Goal: Browse casually: Explore the website without a specific task or goal

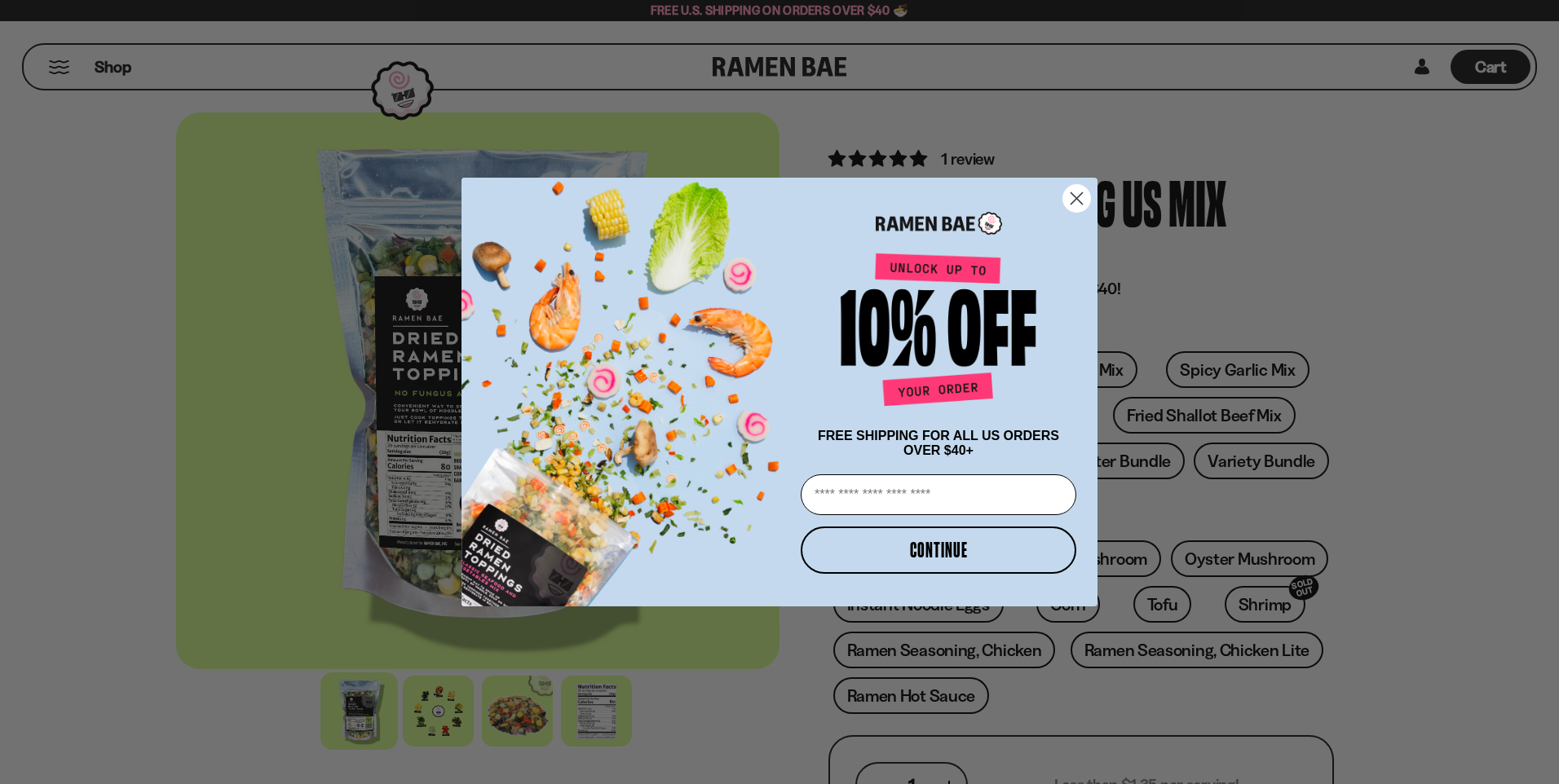
click at [1072, 196] on circle "Close dialog" at bounding box center [1076, 198] width 27 height 27
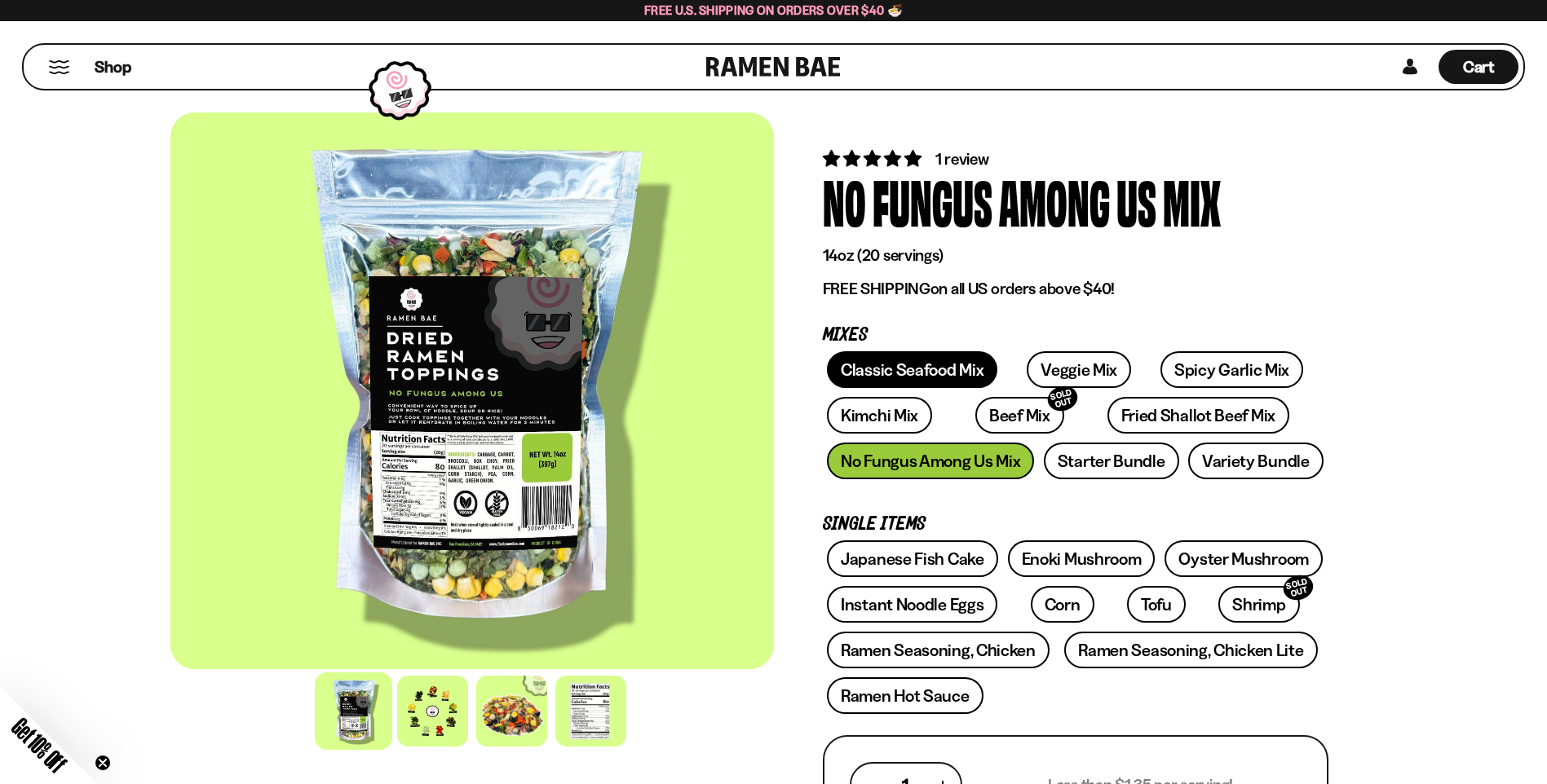
click at [935, 366] on link "Classic Seafood Mix" at bounding box center [912, 370] width 171 height 37
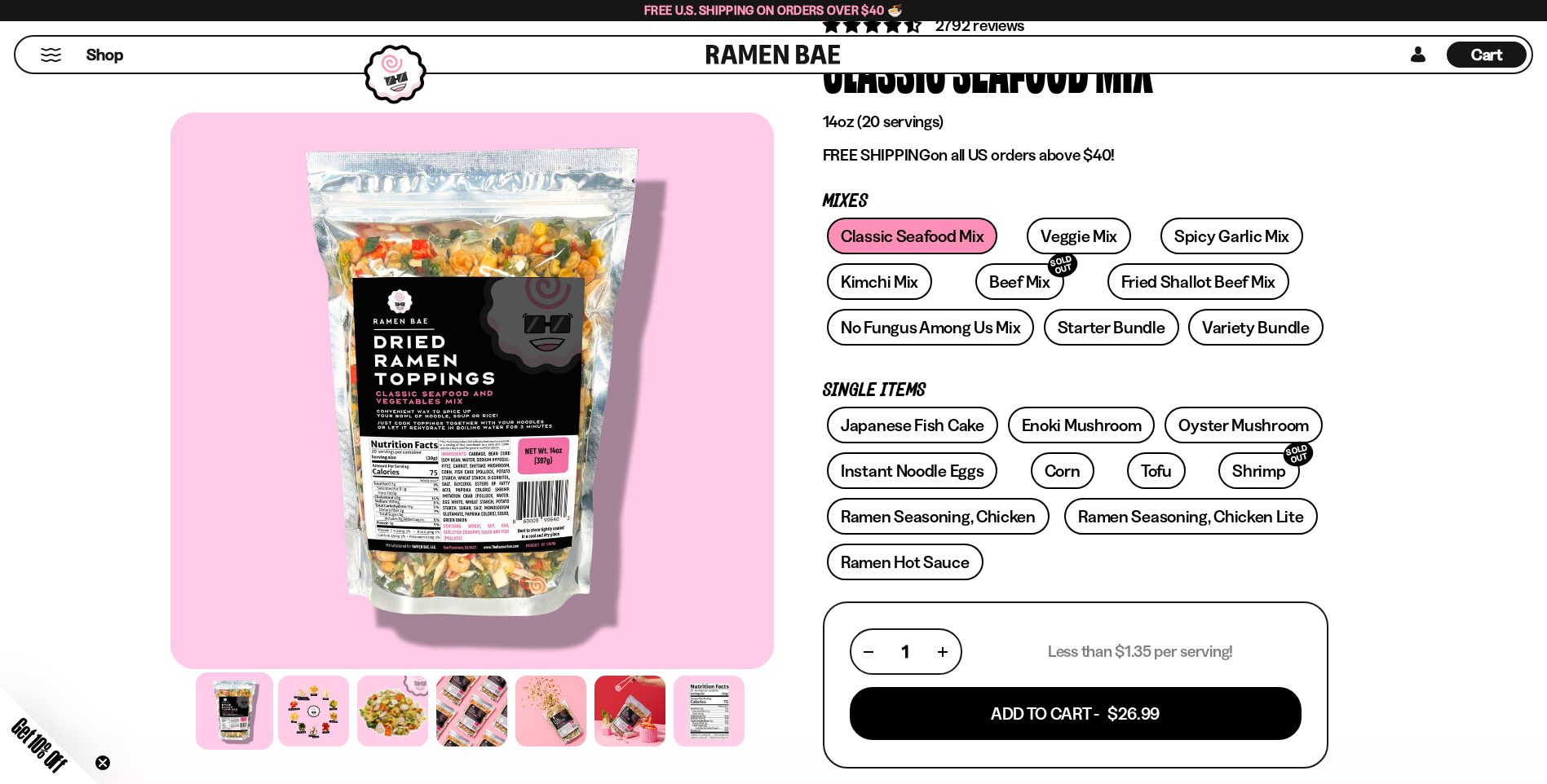
scroll to position [163, 0]
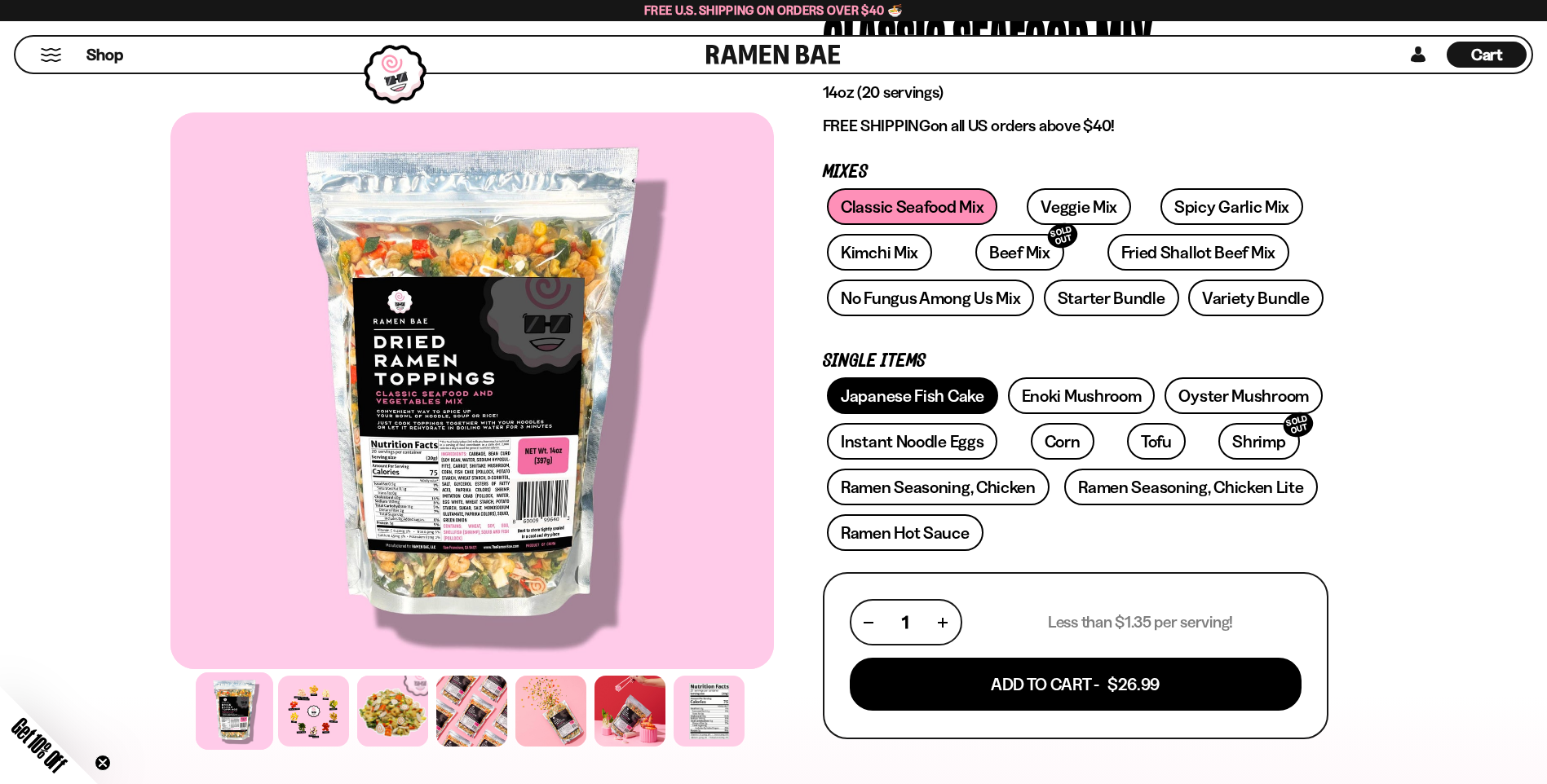
click at [920, 393] on link "Japanese Fish Cake" at bounding box center [912, 396] width 172 height 37
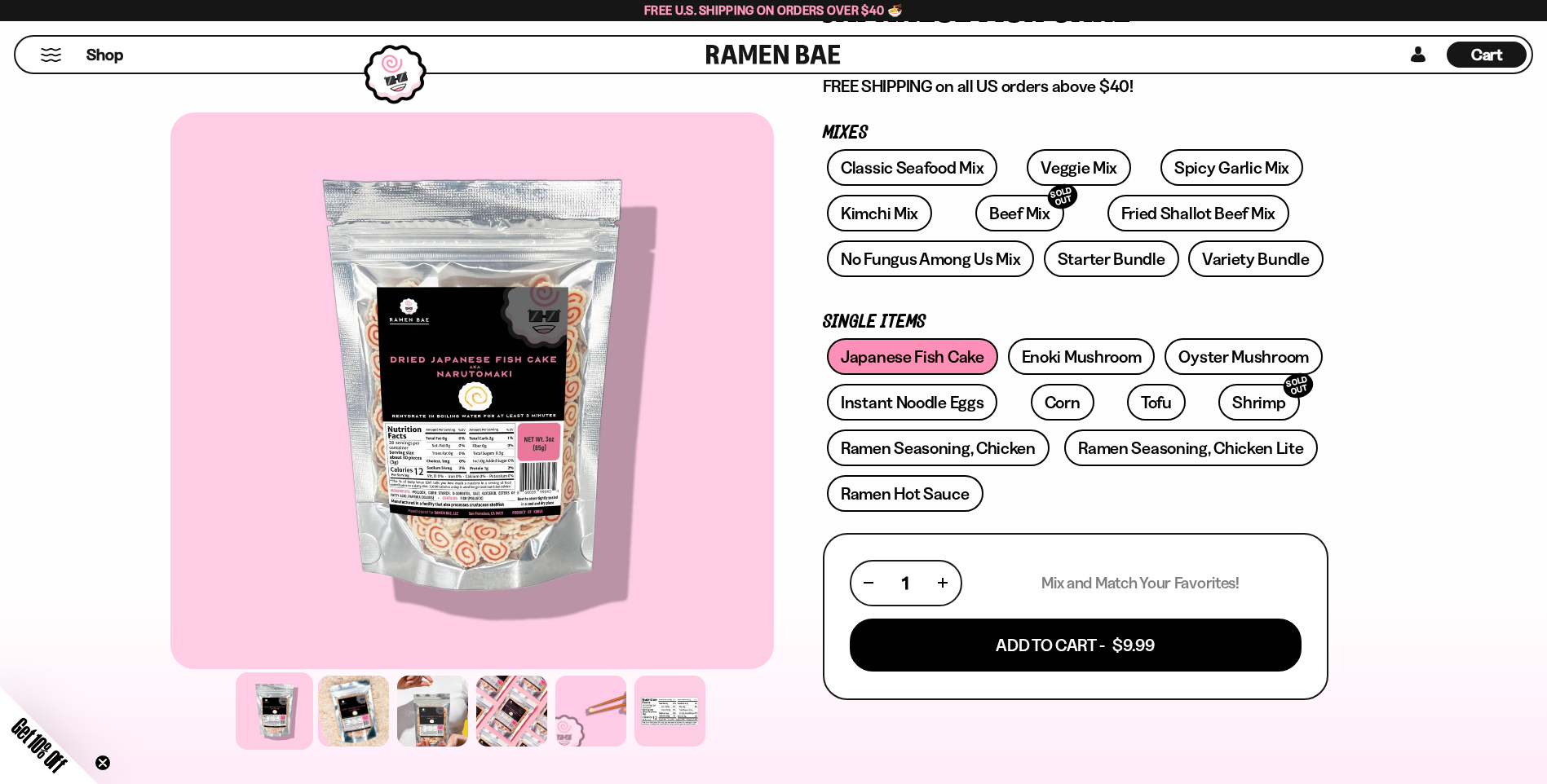
scroll to position [245, 0]
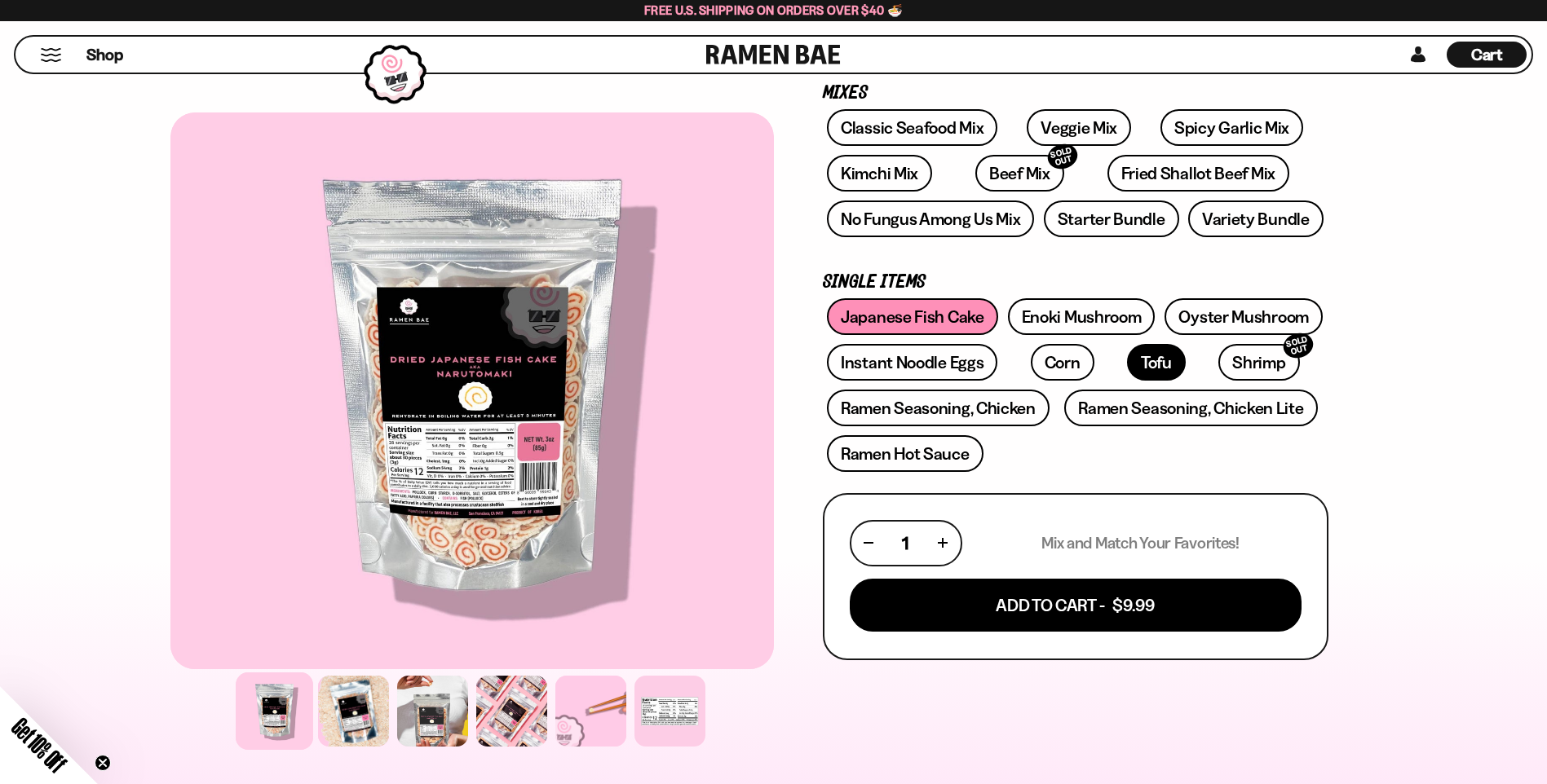
click at [1127, 367] on link "Tofu" at bounding box center [1155, 362] width 58 height 37
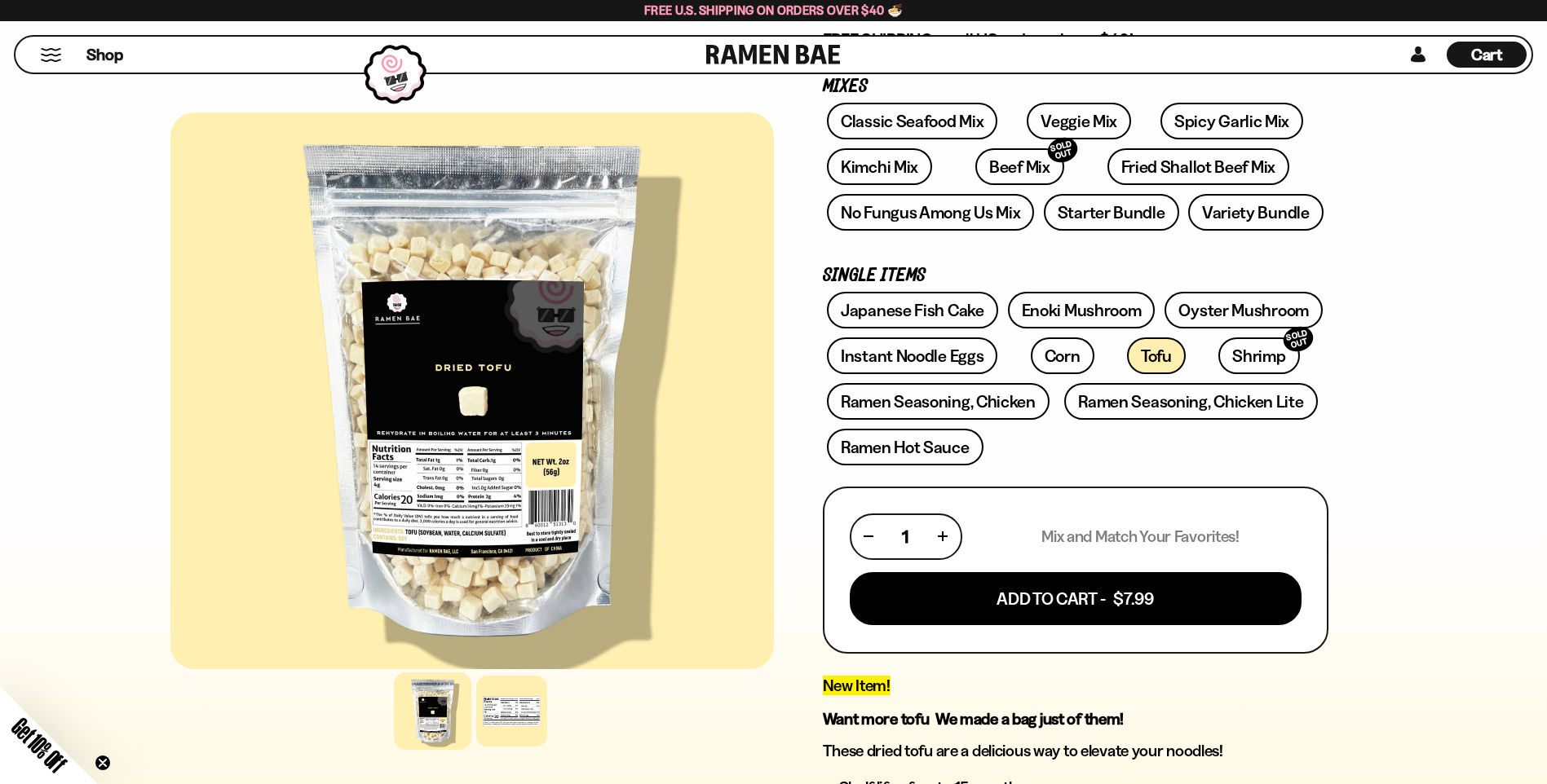
scroll to position [245, 0]
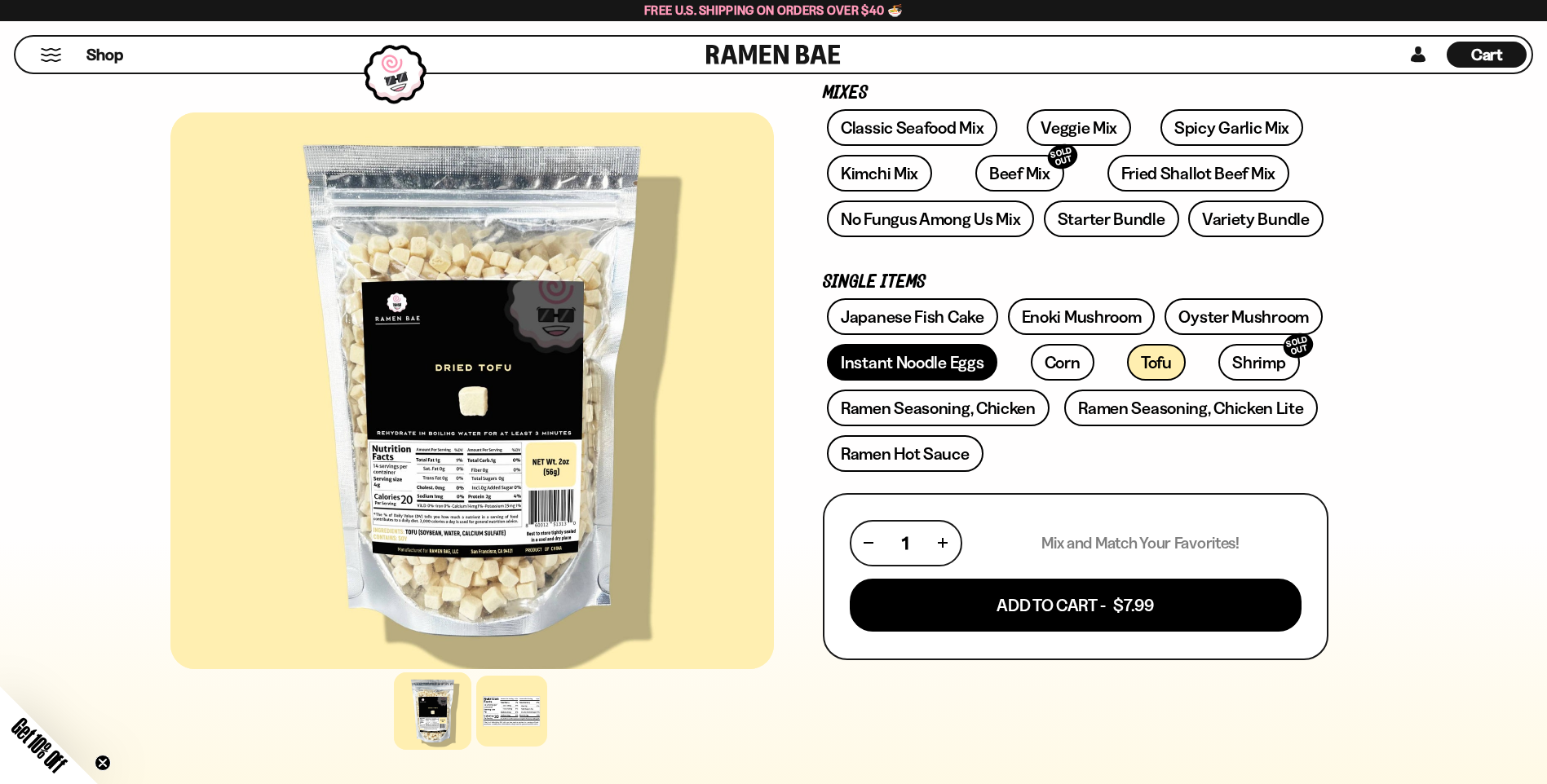
click at [903, 370] on link "Instant Noodle Eggs" at bounding box center [912, 362] width 171 height 37
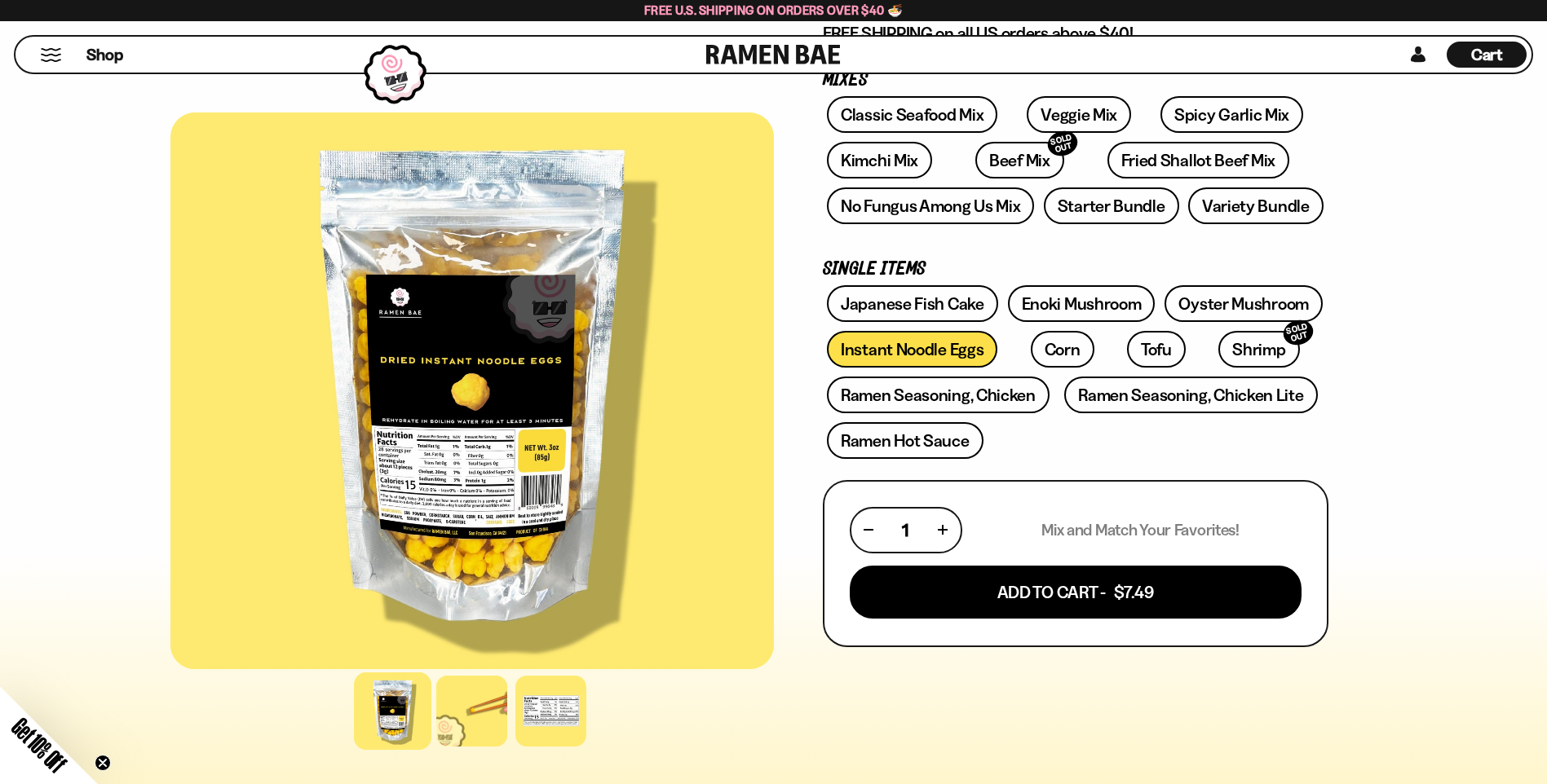
scroll to position [245, 0]
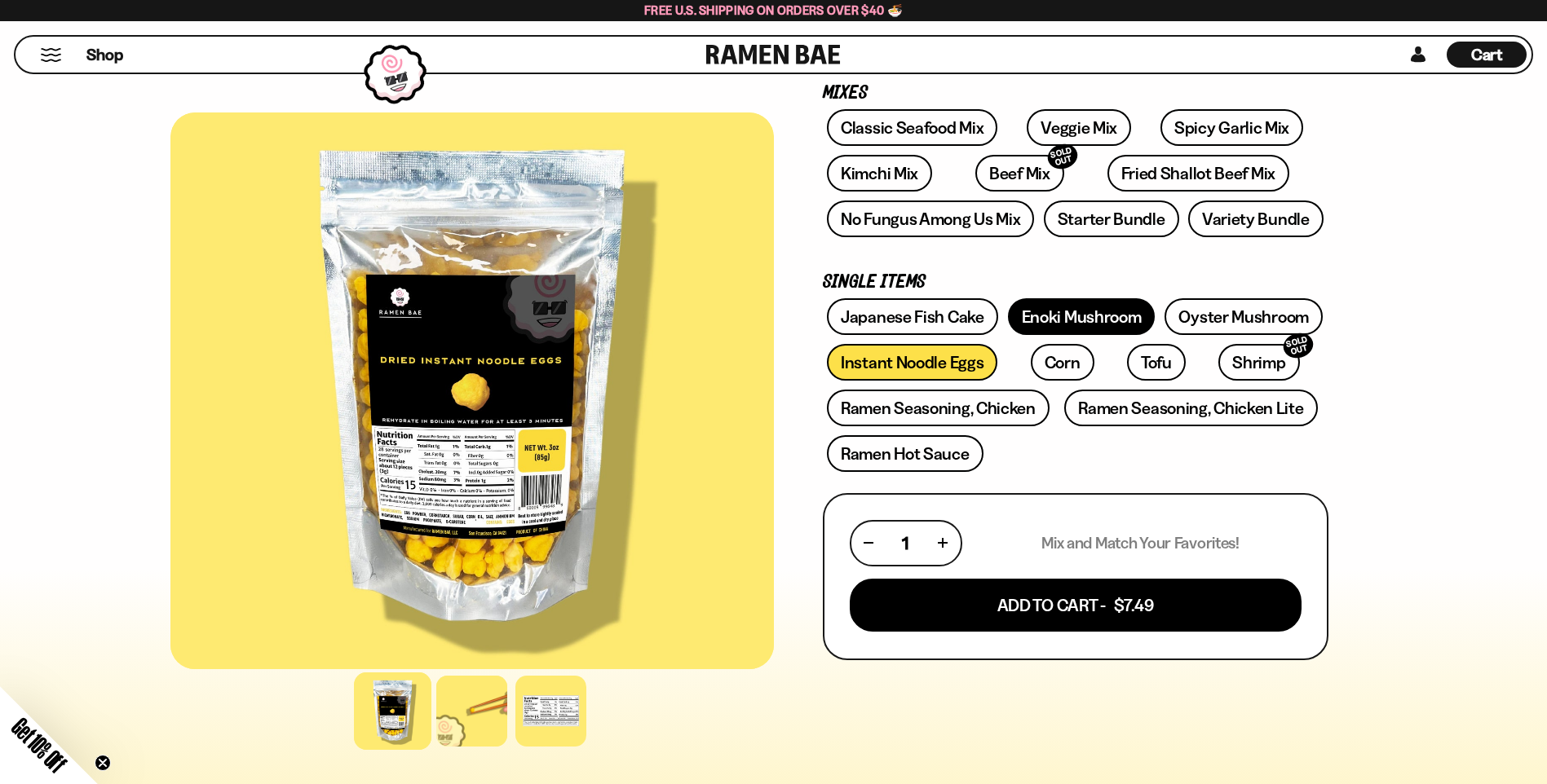
click at [1072, 318] on link "Enoki Mushroom" at bounding box center [1082, 317] width 148 height 37
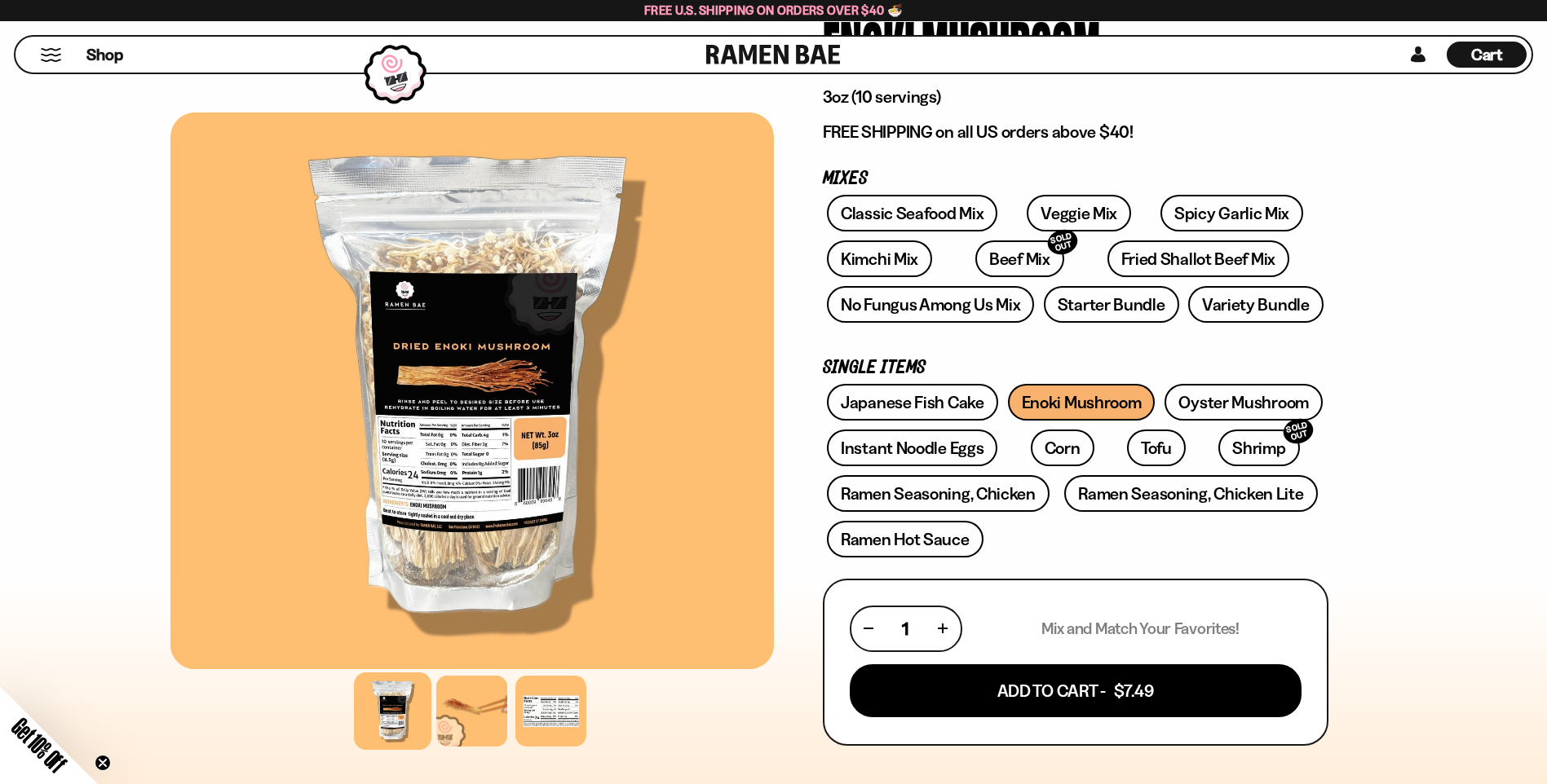
scroll to position [163, 0]
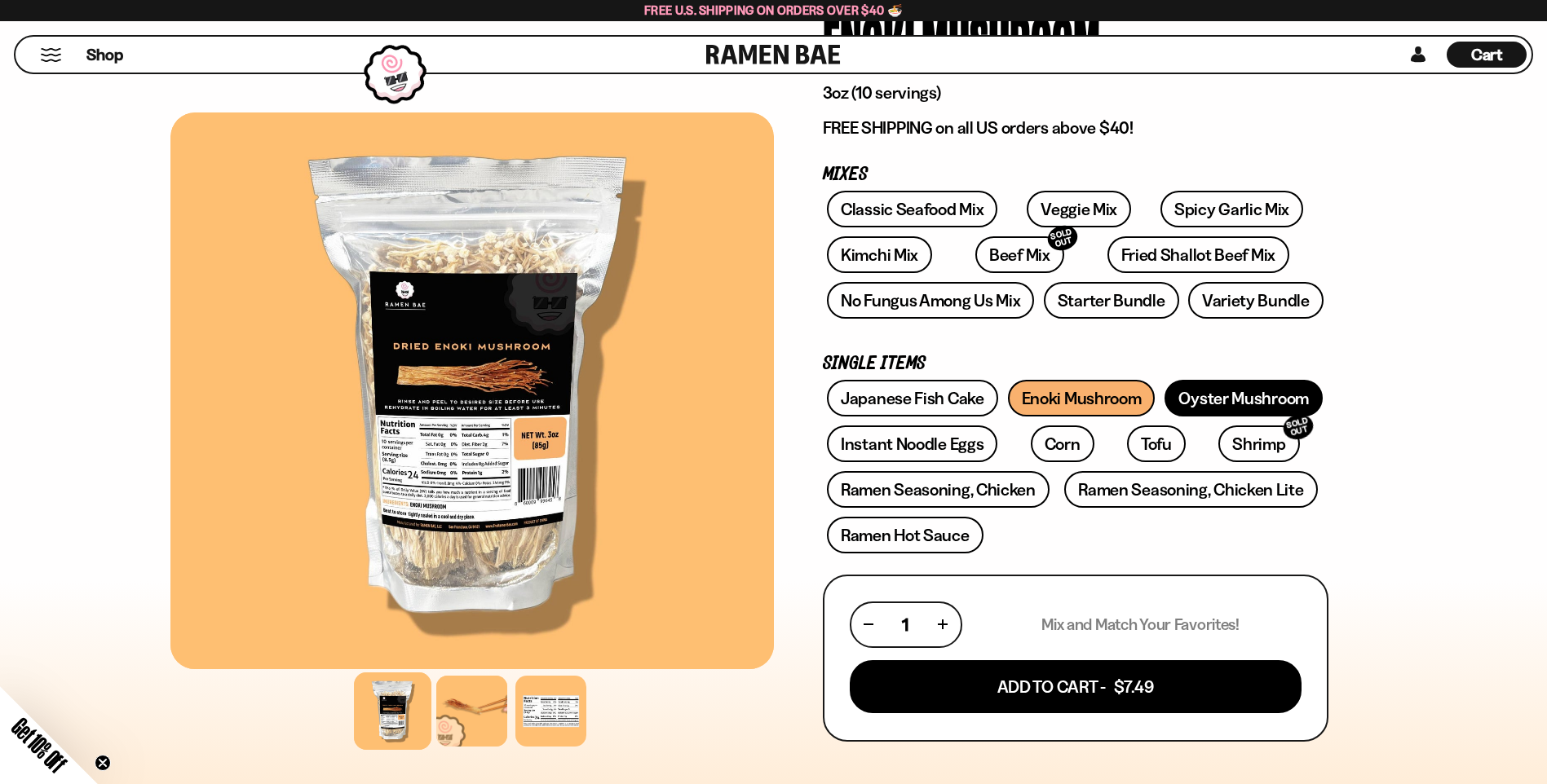
click at [1247, 403] on link "Oyster Mushroom" at bounding box center [1243, 398] width 158 height 37
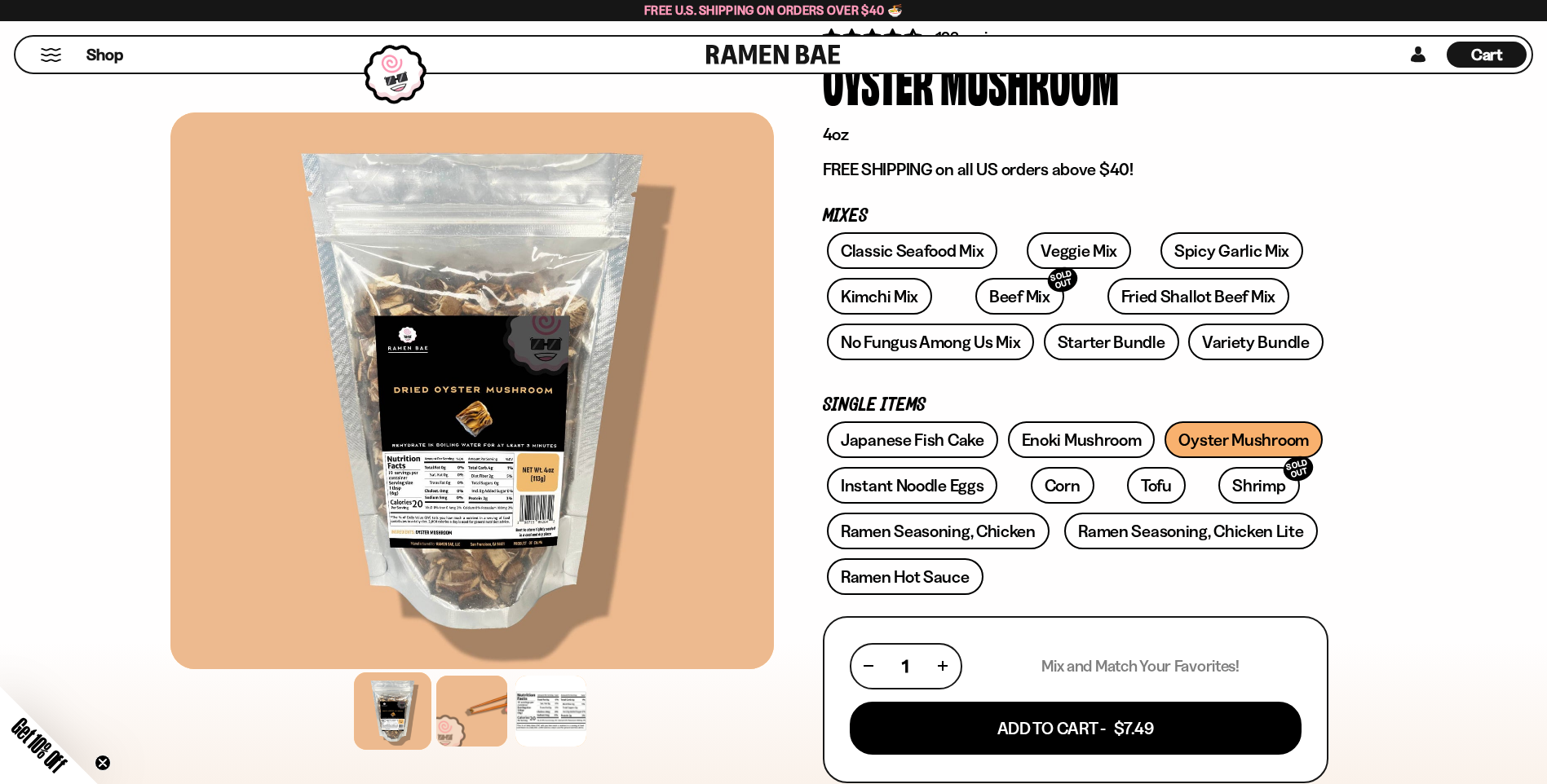
scroll to position [82, 0]
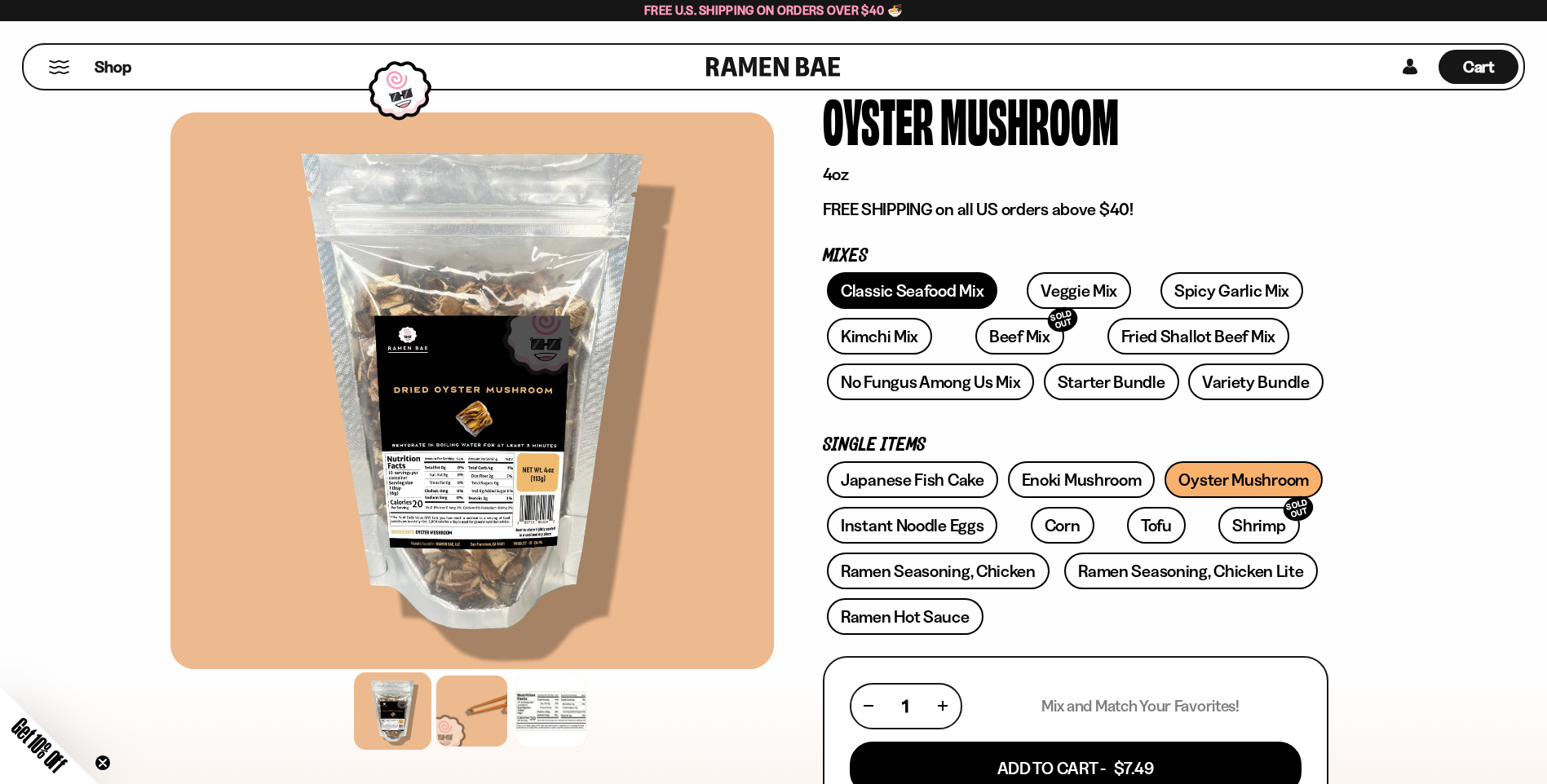
click at [903, 295] on link "Classic Seafood Mix" at bounding box center [912, 291] width 171 height 37
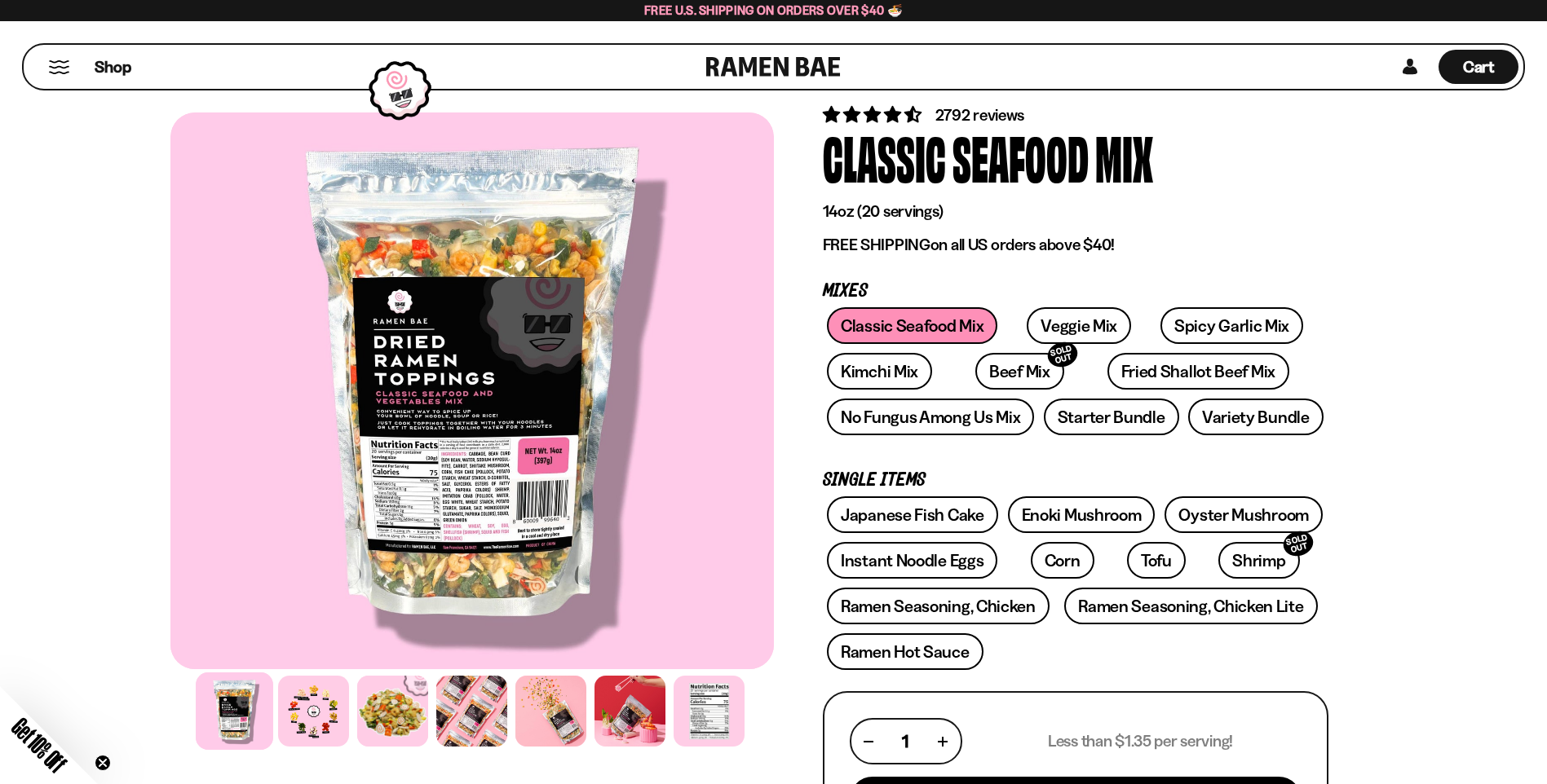
scroll to position [163, 0]
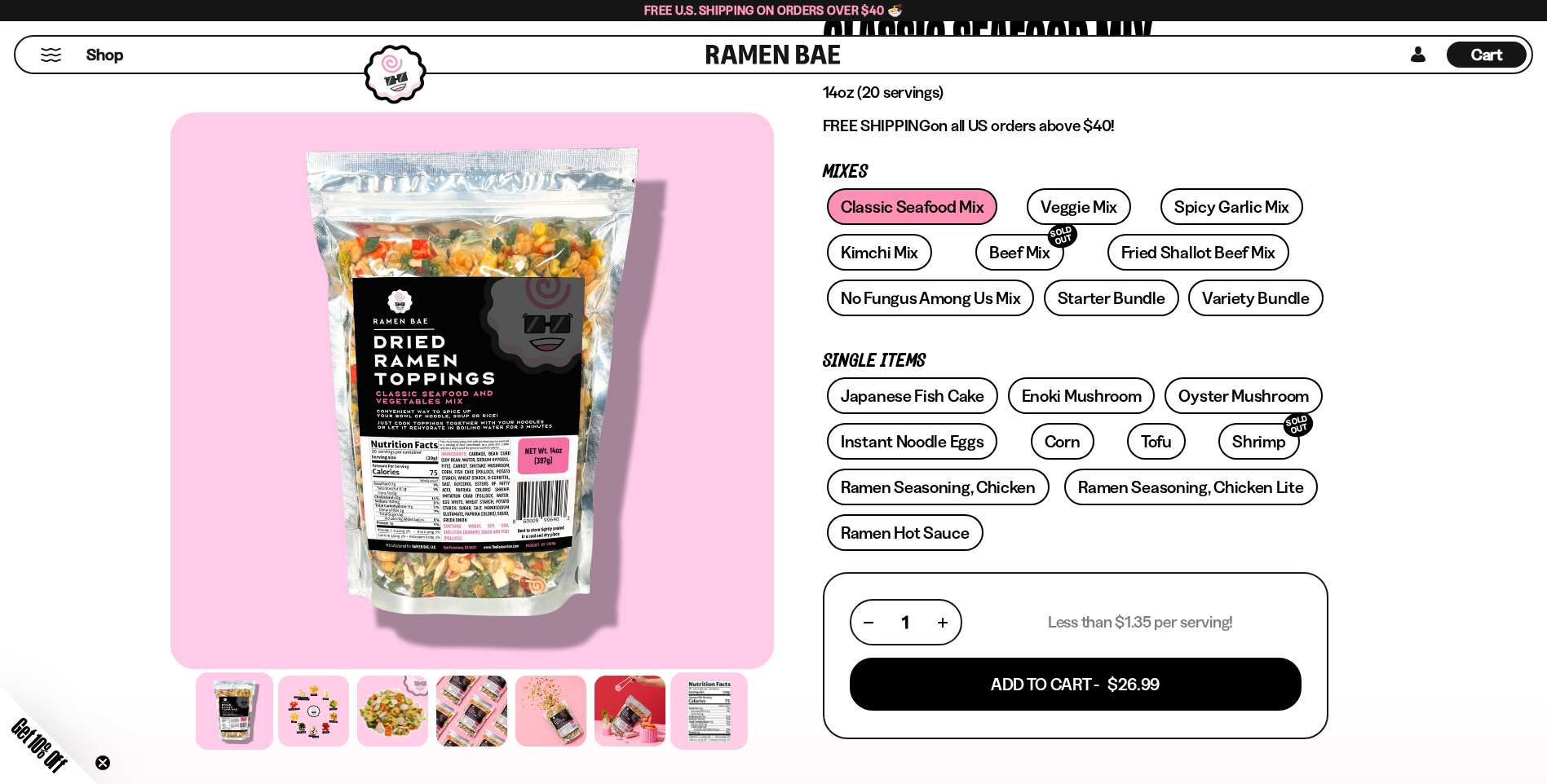
click at [710, 720] on div at bounding box center [709, 711] width 77 height 77
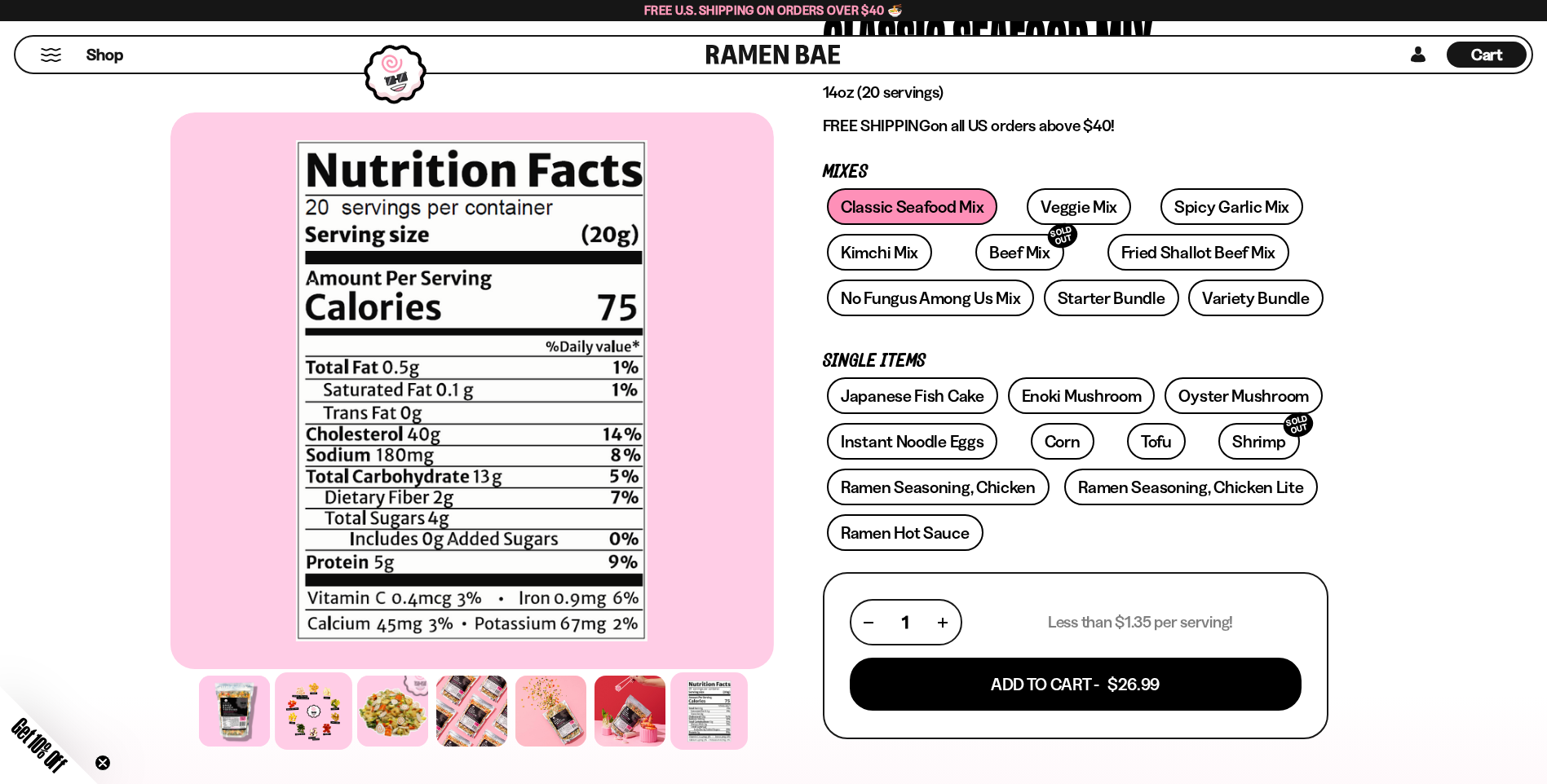
click at [315, 728] on div at bounding box center [313, 711] width 77 height 77
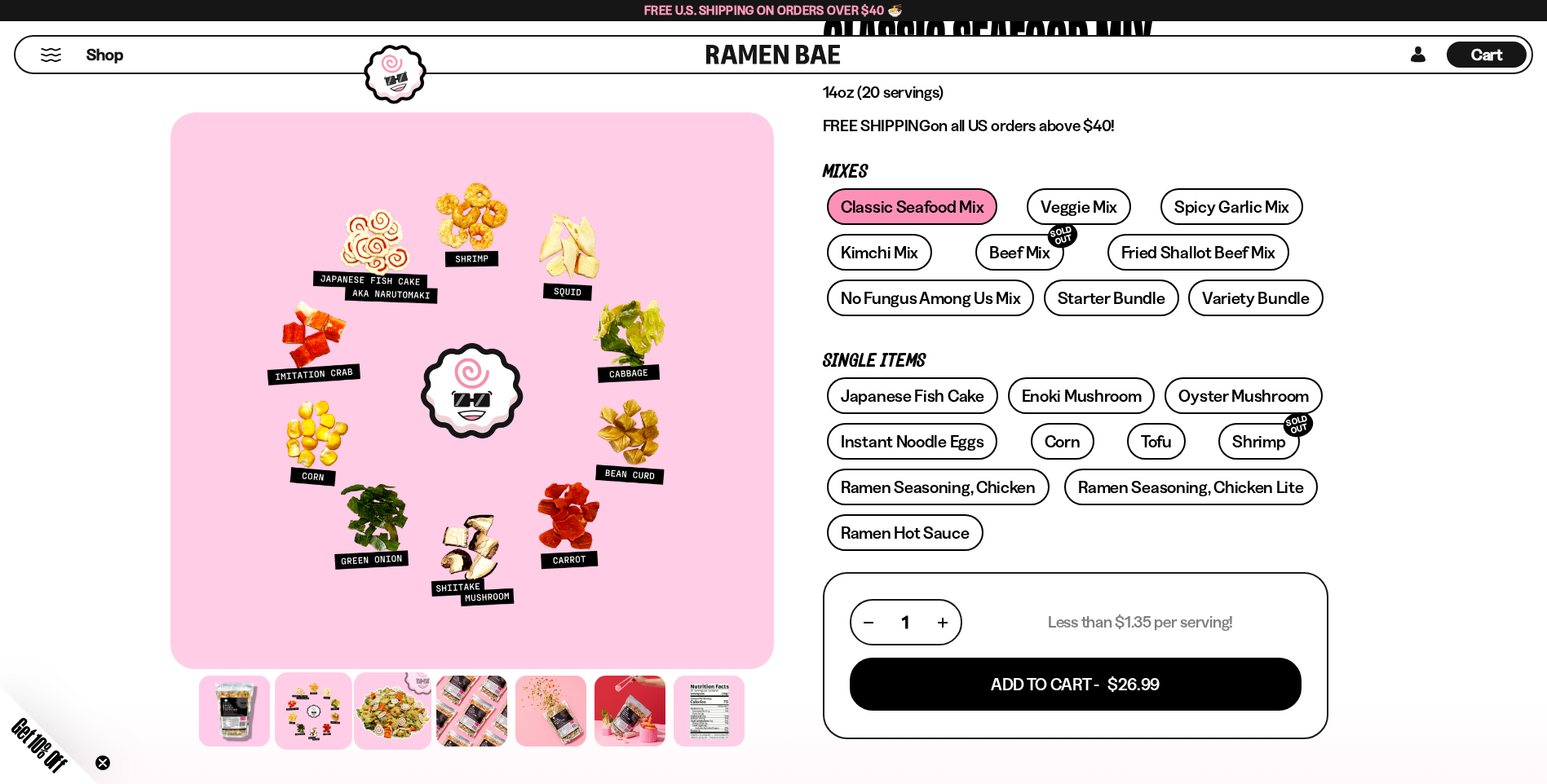
click at [406, 720] on div at bounding box center [392, 711] width 77 height 77
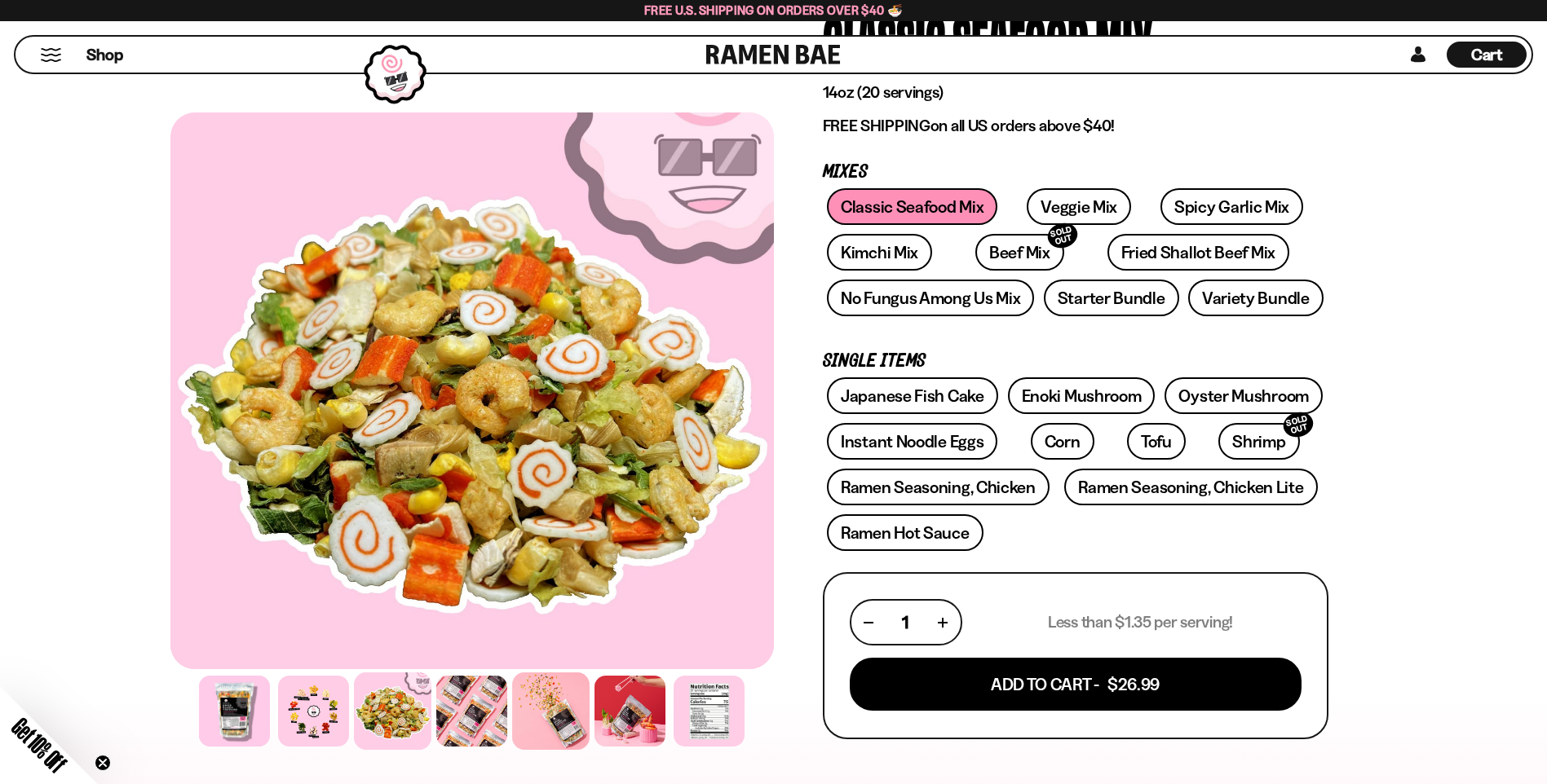
click at [557, 723] on div at bounding box center [550, 711] width 77 height 77
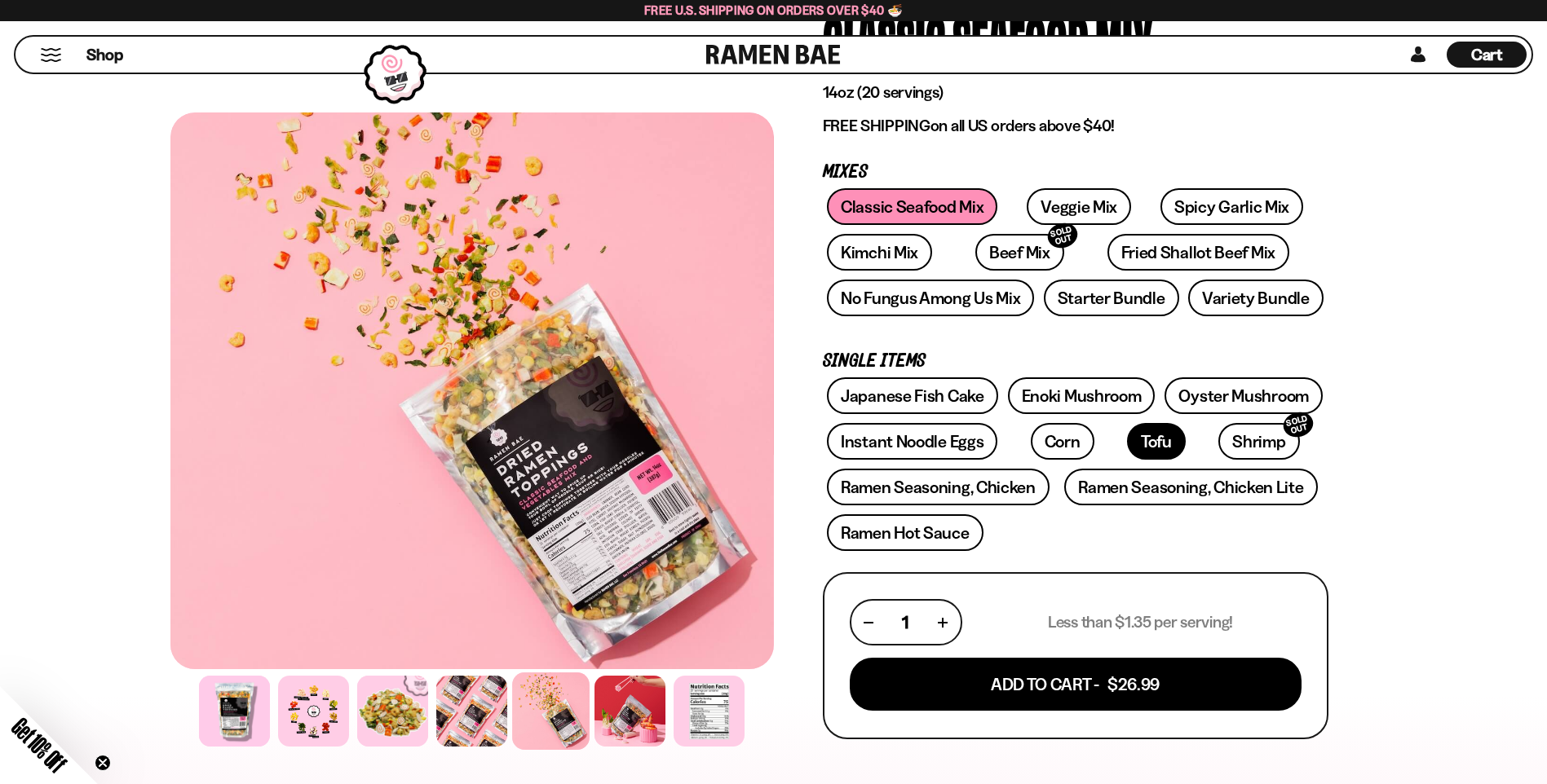
click at [1127, 439] on link "Tofu" at bounding box center [1155, 441] width 58 height 37
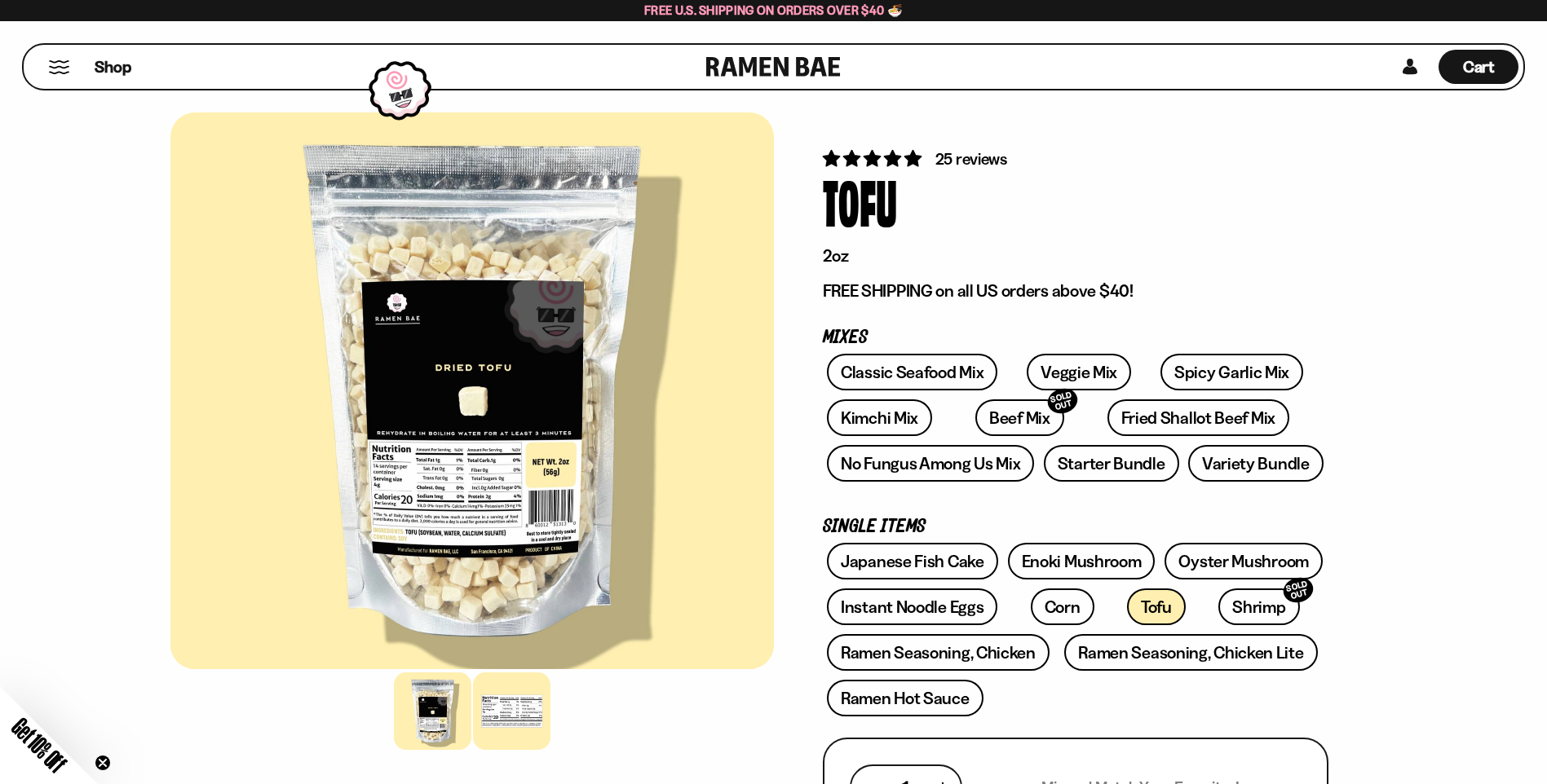
click at [519, 712] on div at bounding box center [511, 711] width 77 height 77
